Goal: Information Seeking & Learning: Learn about a topic

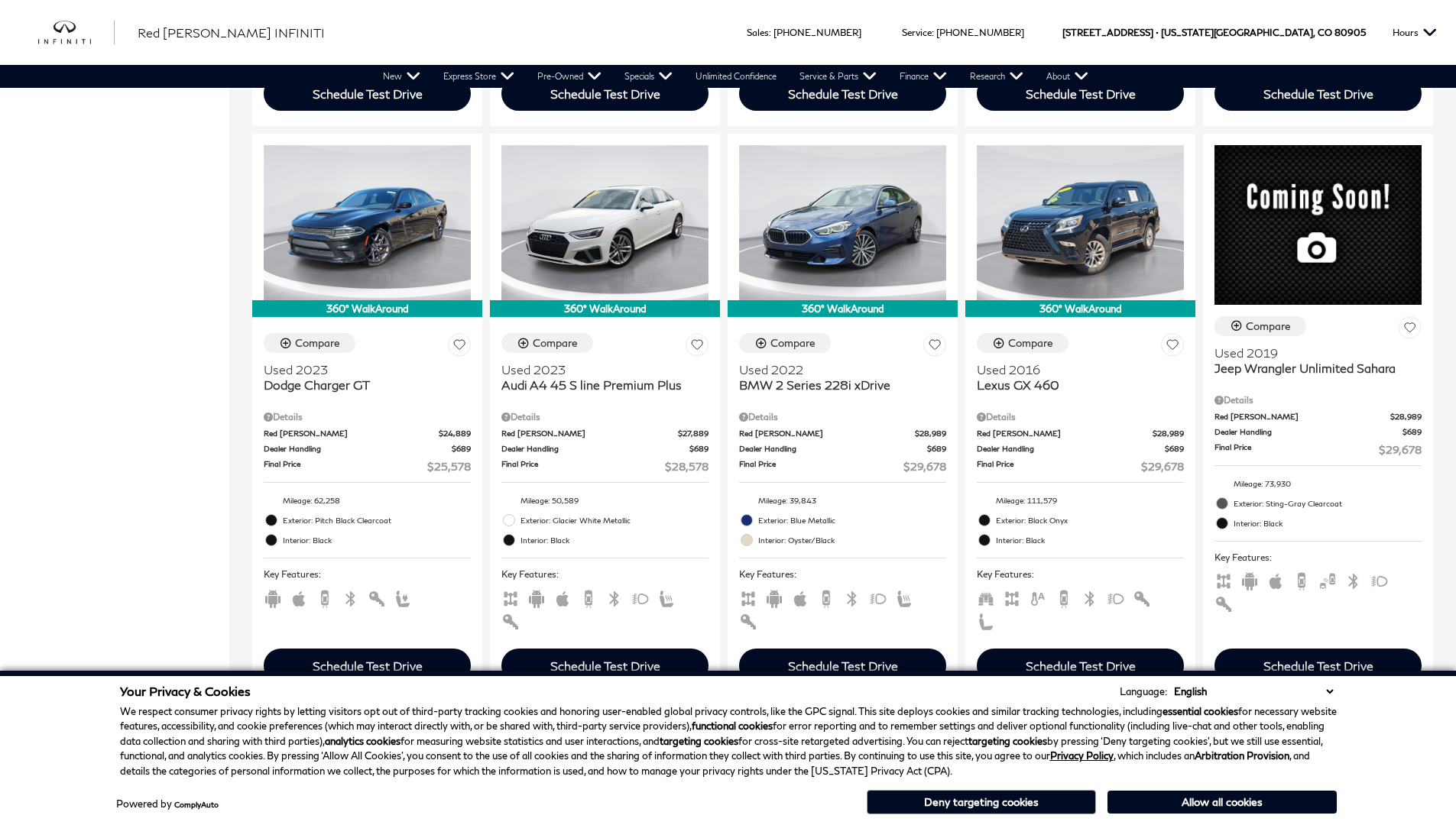
scroll to position [0, 2]
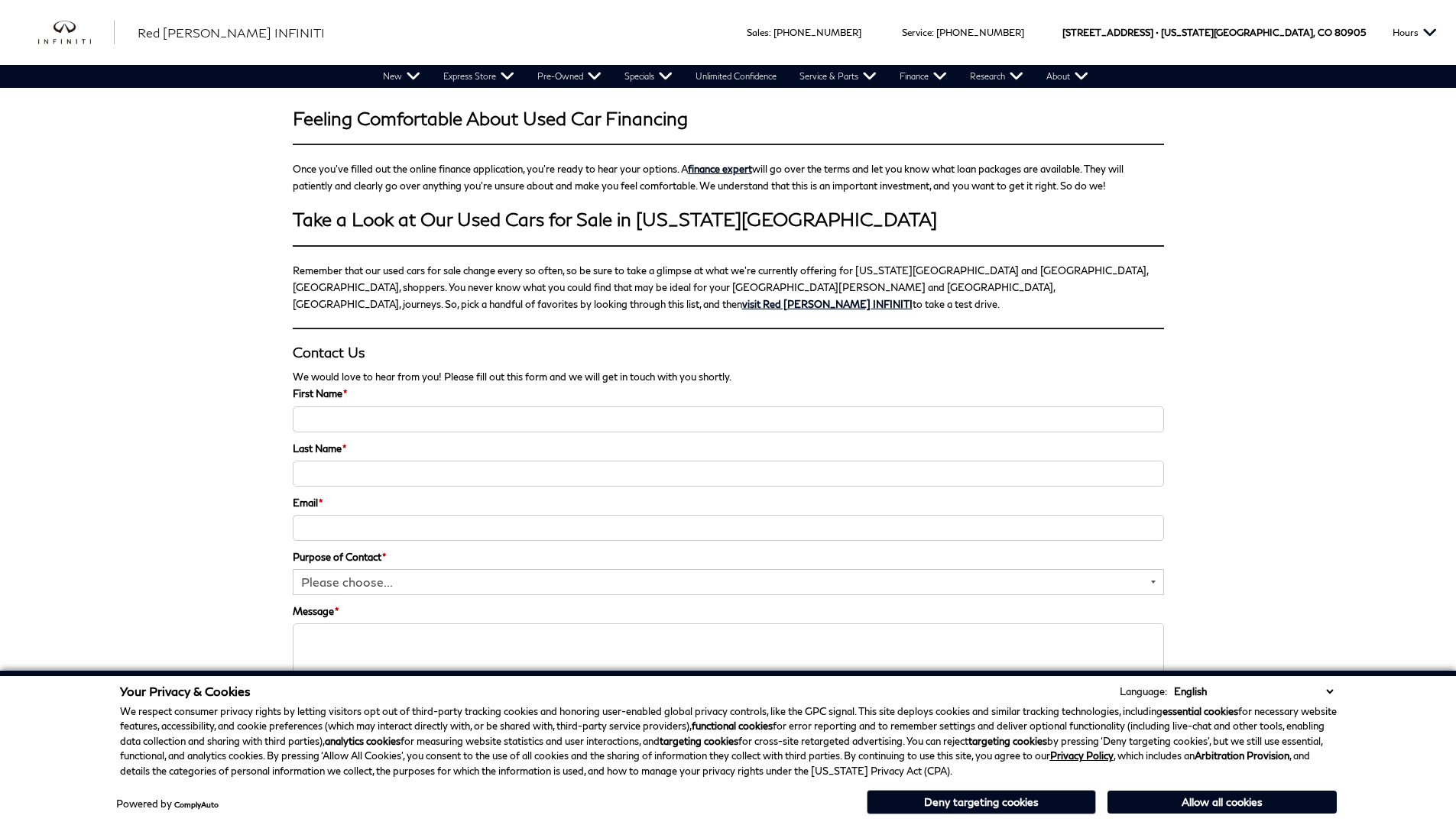
scroll to position [2353, 0]
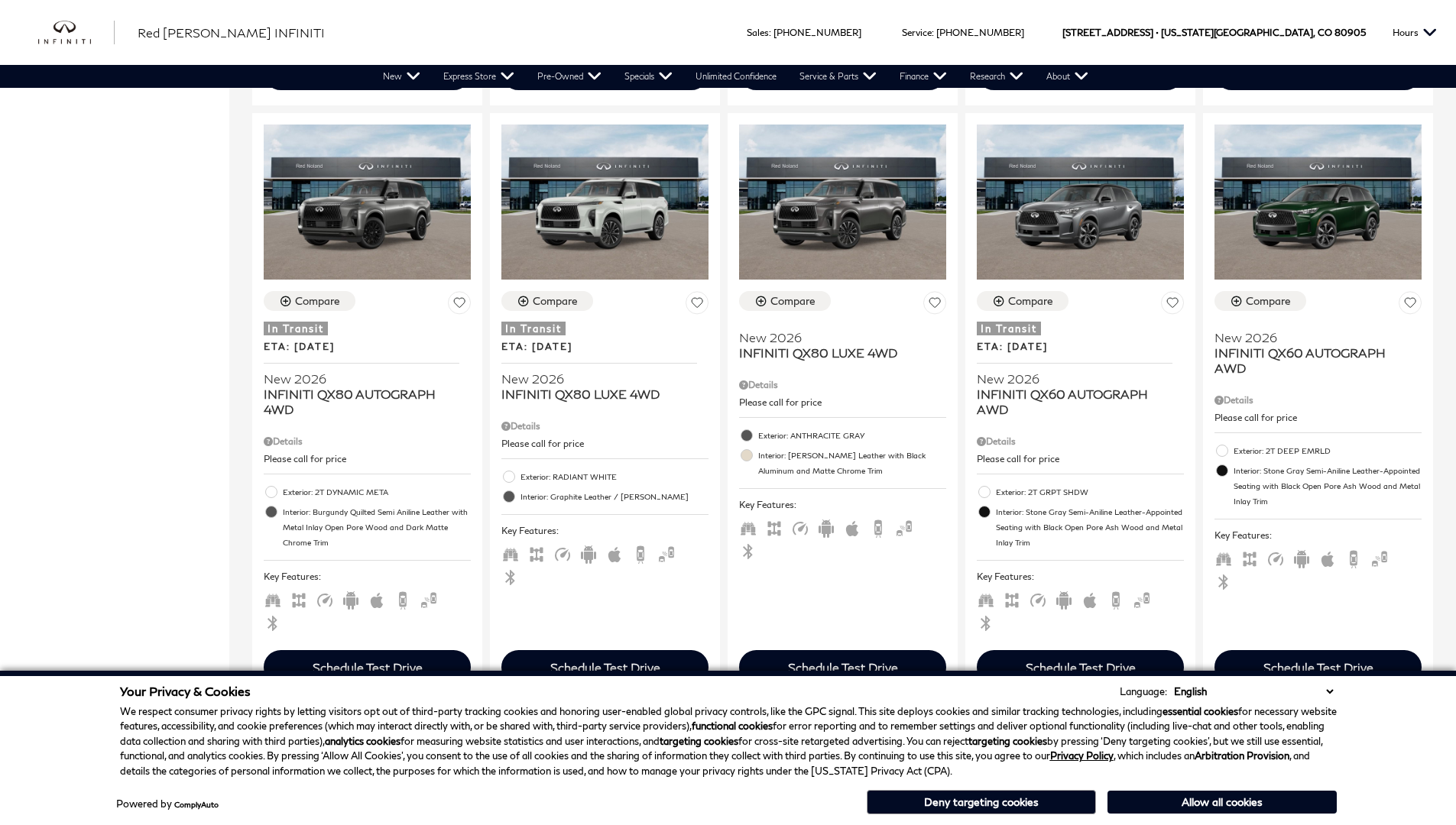
scroll to position [2328, 0]
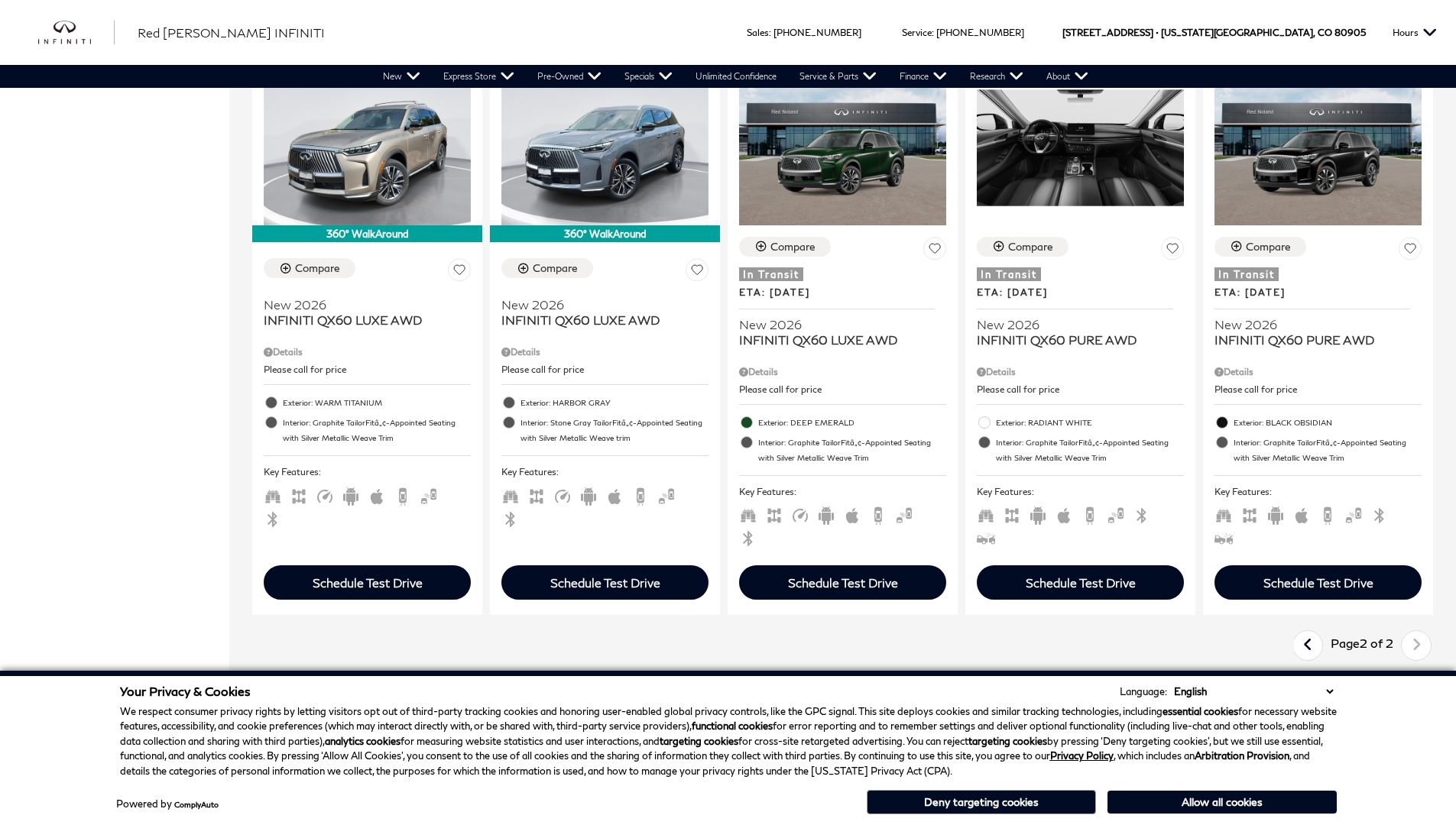
scroll to position [1210, 0]
